Goal: Obtain resource: Obtain resource

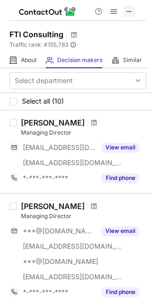
click at [130, 12] on span at bounding box center [130, 12] width 8 height 8
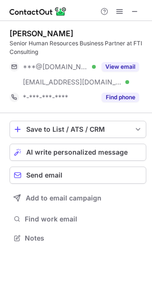
scroll to position [231, 152]
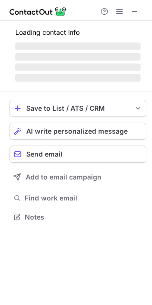
scroll to position [222, 152]
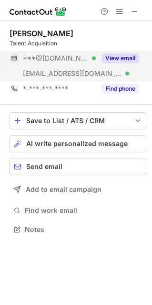
click at [120, 60] on button "View email" at bounding box center [121, 58] width 38 height 10
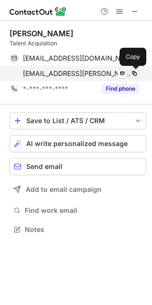
click at [139, 75] on button at bounding box center [135, 74] width 10 height 10
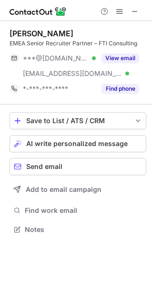
scroll to position [222, 152]
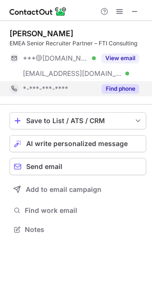
click at [113, 88] on button "Find phone" at bounding box center [121, 89] width 38 height 10
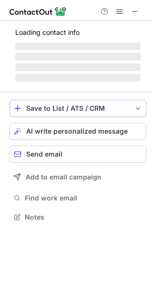
scroll to position [5, 5]
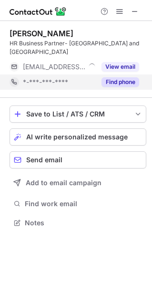
click at [121, 77] on button "Find phone" at bounding box center [121, 82] width 38 height 10
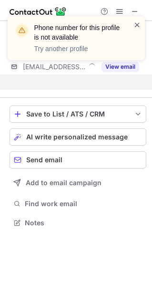
click at [137, 27] on span at bounding box center [138, 25] width 8 height 10
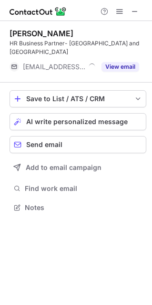
scroll to position [192, 152]
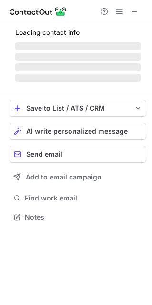
scroll to position [231, 152]
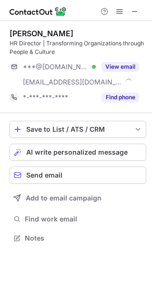
scroll to position [231, 152]
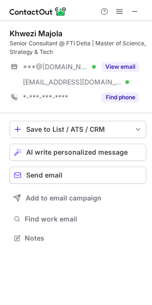
scroll to position [231, 152]
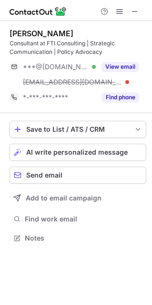
scroll to position [231, 152]
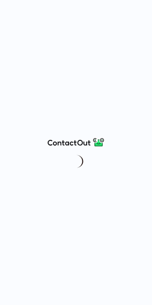
click at [110, 91] on div at bounding box center [76, 152] width 152 height 305
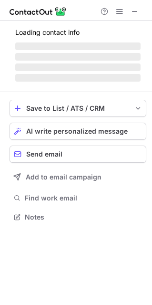
scroll to position [5, 5]
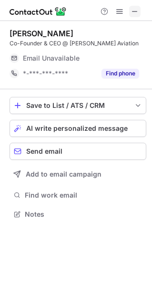
click at [135, 11] on span at bounding box center [135, 12] width 8 height 8
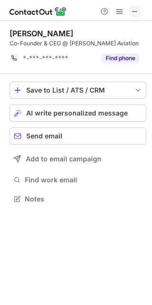
scroll to position [192, 152]
click at [137, 9] on span at bounding box center [135, 12] width 8 height 8
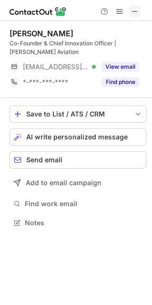
scroll to position [216, 152]
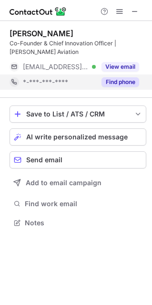
click at [109, 86] on button "Find phone" at bounding box center [121, 82] width 38 height 10
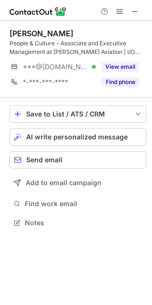
scroll to position [216, 152]
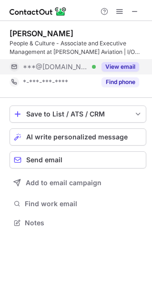
click at [117, 65] on button "View email" at bounding box center [121, 67] width 38 height 10
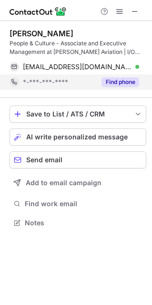
click at [114, 84] on button "Find phone" at bounding box center [121, 82] width 38 height 10
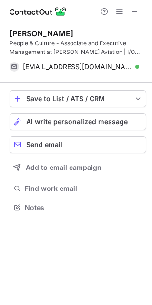
scroll to position [201, 152]
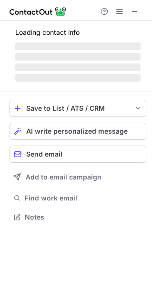
scroll to position [216, 152]
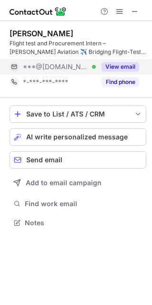
click at [121, 65] on button "View email" at bounding box center [121, 67] width 38 height 10
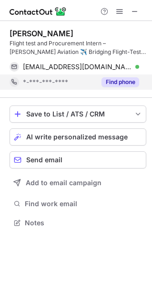
click at [126, 84] on button "Find phone" at bounding box center [121, 82] width 38 height 10
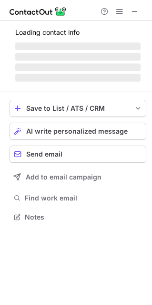
scroll to position [253, 152]
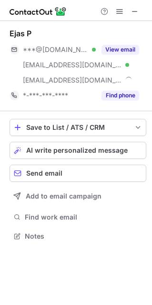
scroll to position [229, 152]
click at [133, 10] on span at bounding box center [135, 12] width 8 height 8
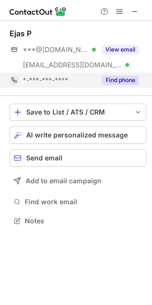
scroll to position [214, 152]
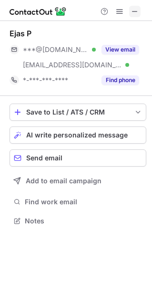
click at [134, 15] on span at bounding box center [135, 12] width 8 height 8
